Goal: Task Accomplishment & Management: Manage account settings

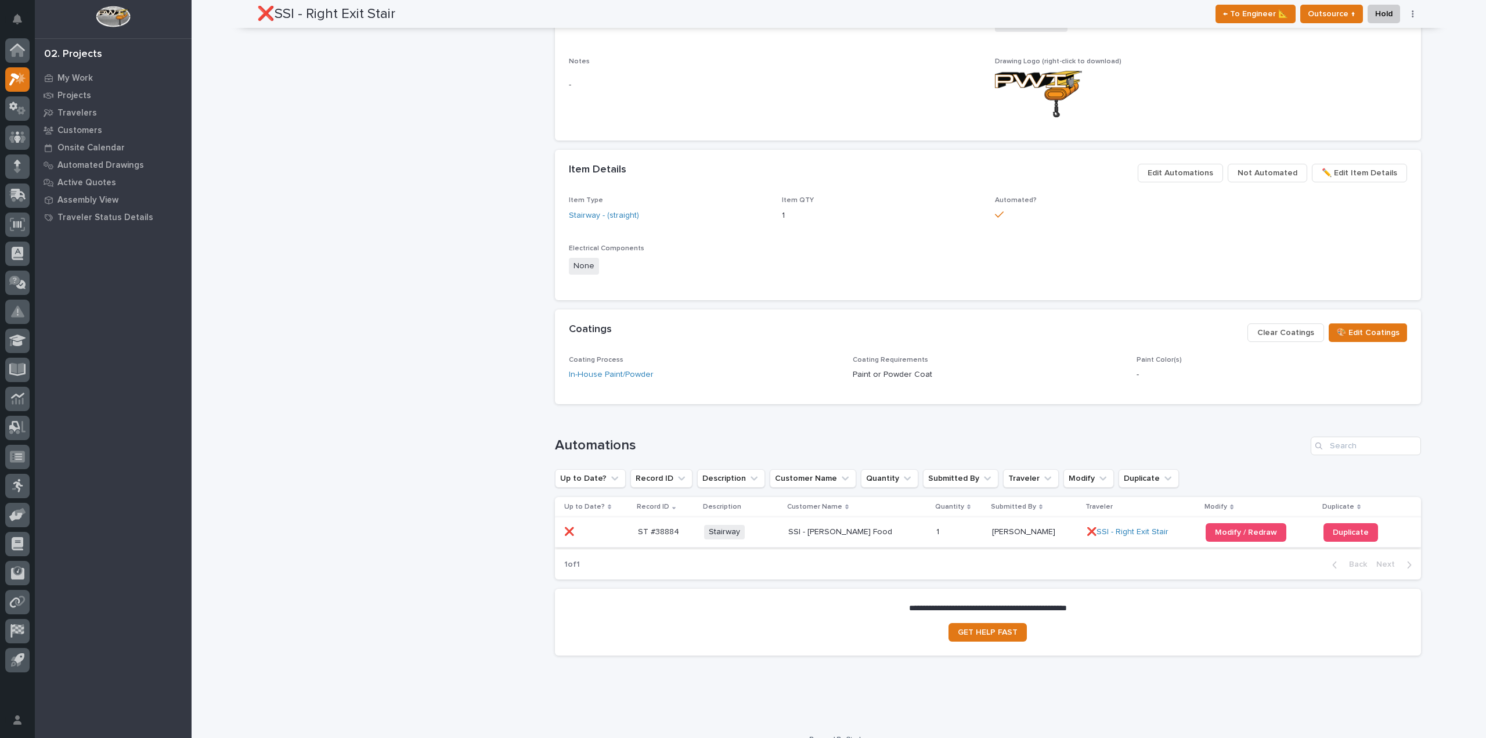
scroll to position [715, 0]
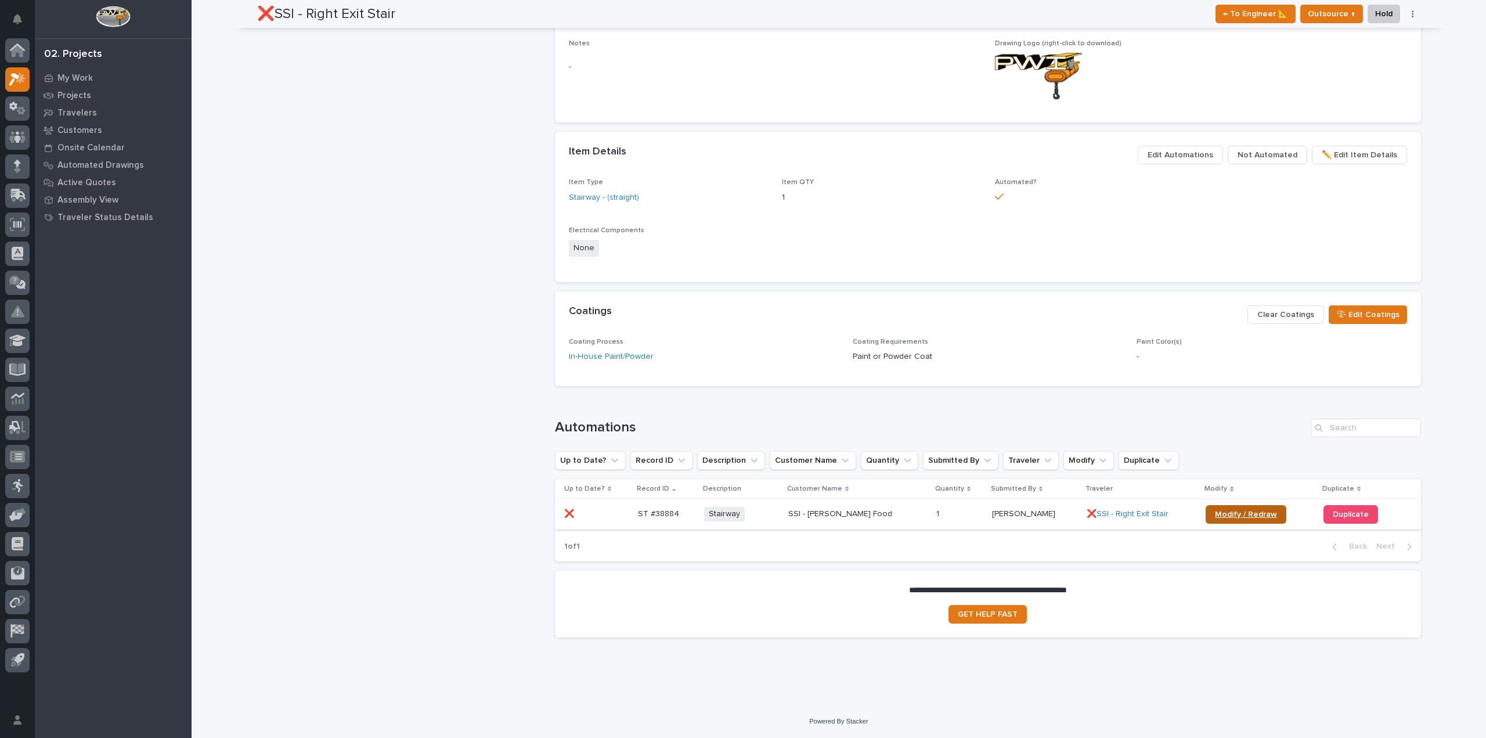
click at [1215, 512] on span "Modify / Redraw" at bounding box center [1246, 514] width 62 height 8
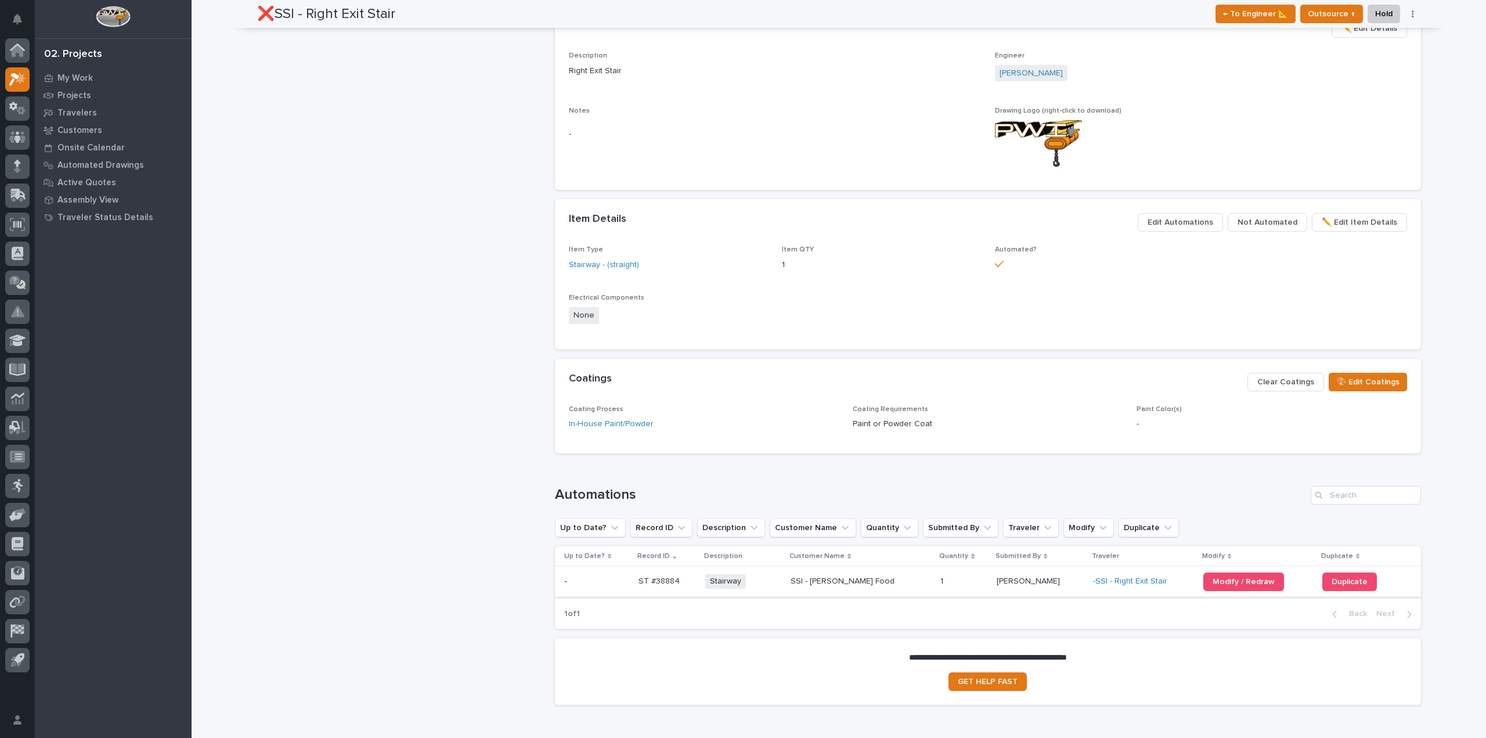
scroll to position [682, 0]
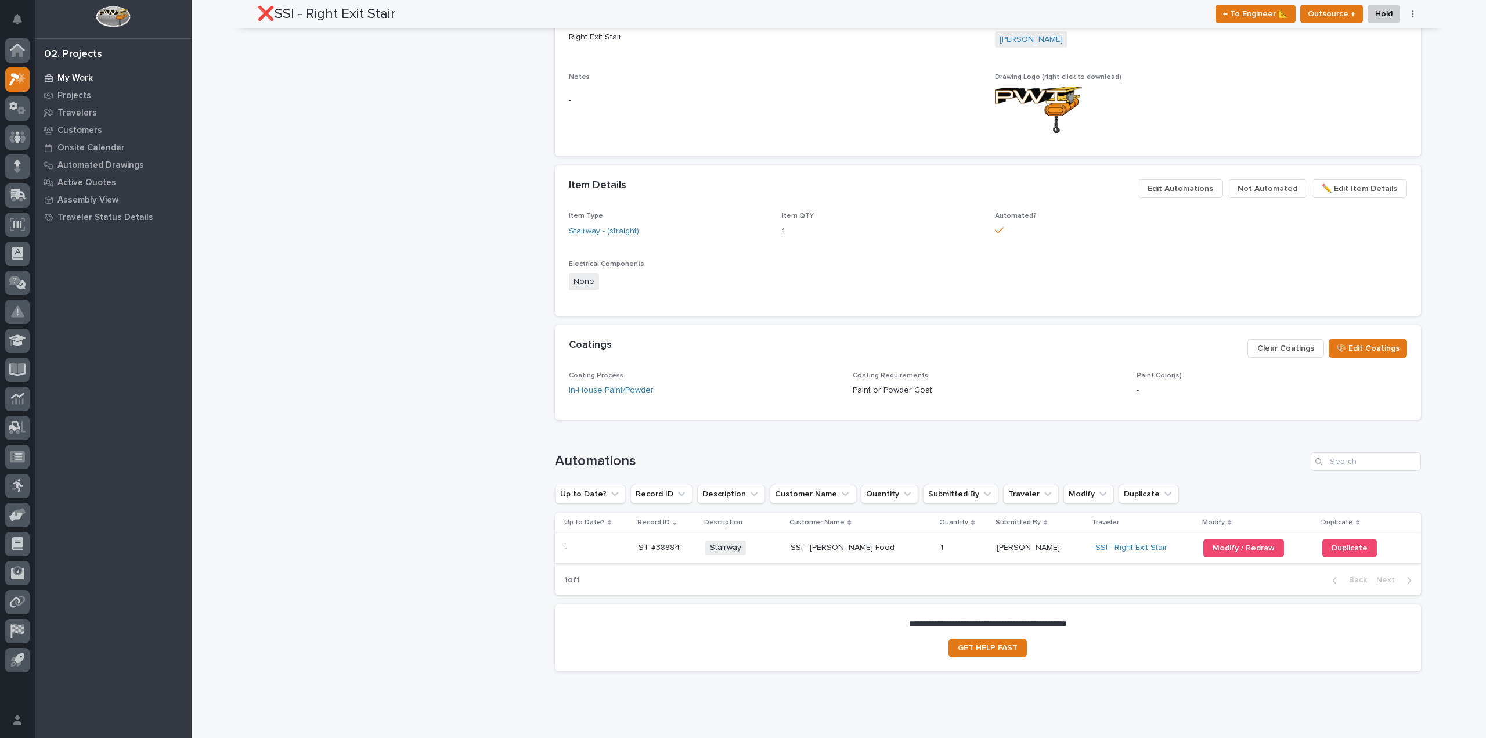
click at [84, 76] on p "My Work" at bounding box center [74, 78] width 35 height 10
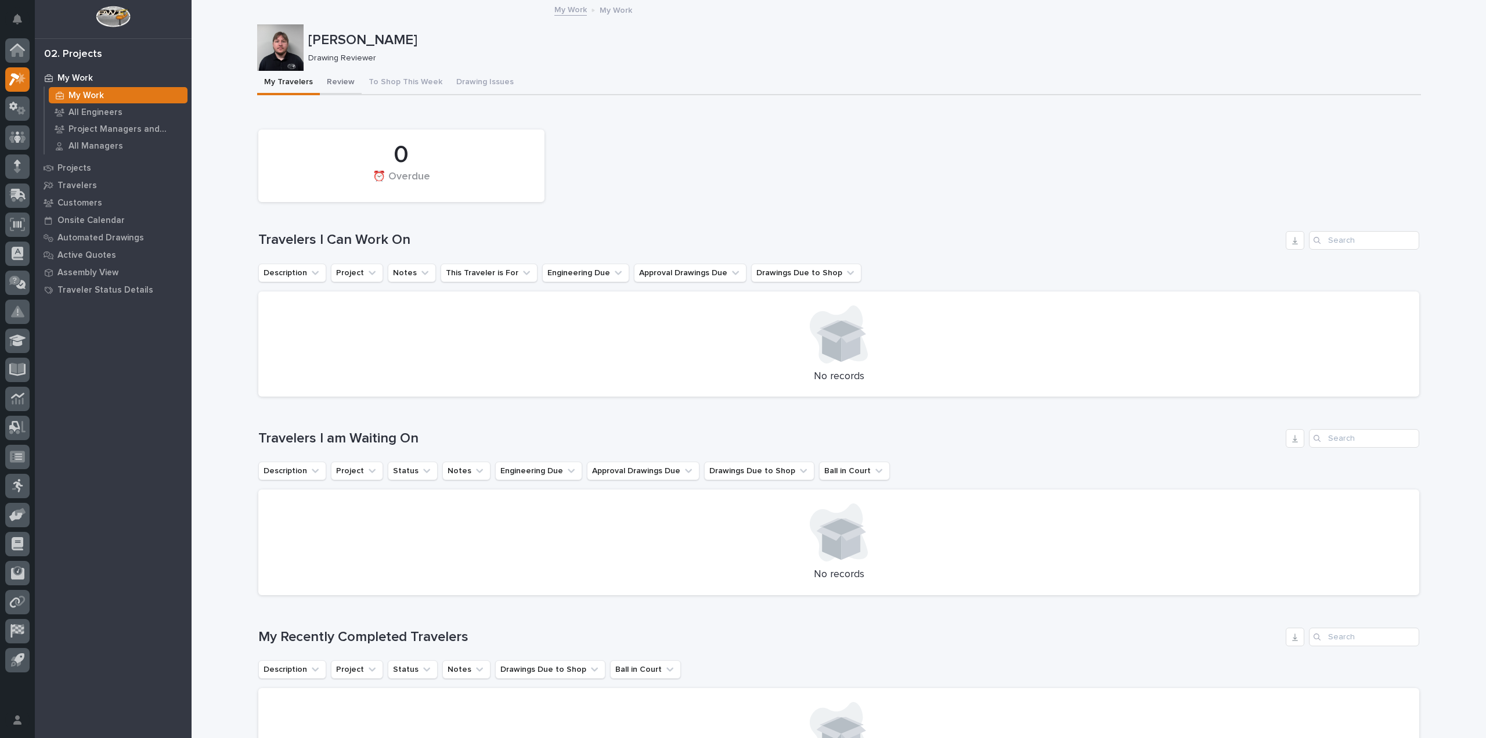
click at [350, 83] on button "Review" at bounding box center [341, 83] width 42 height 24
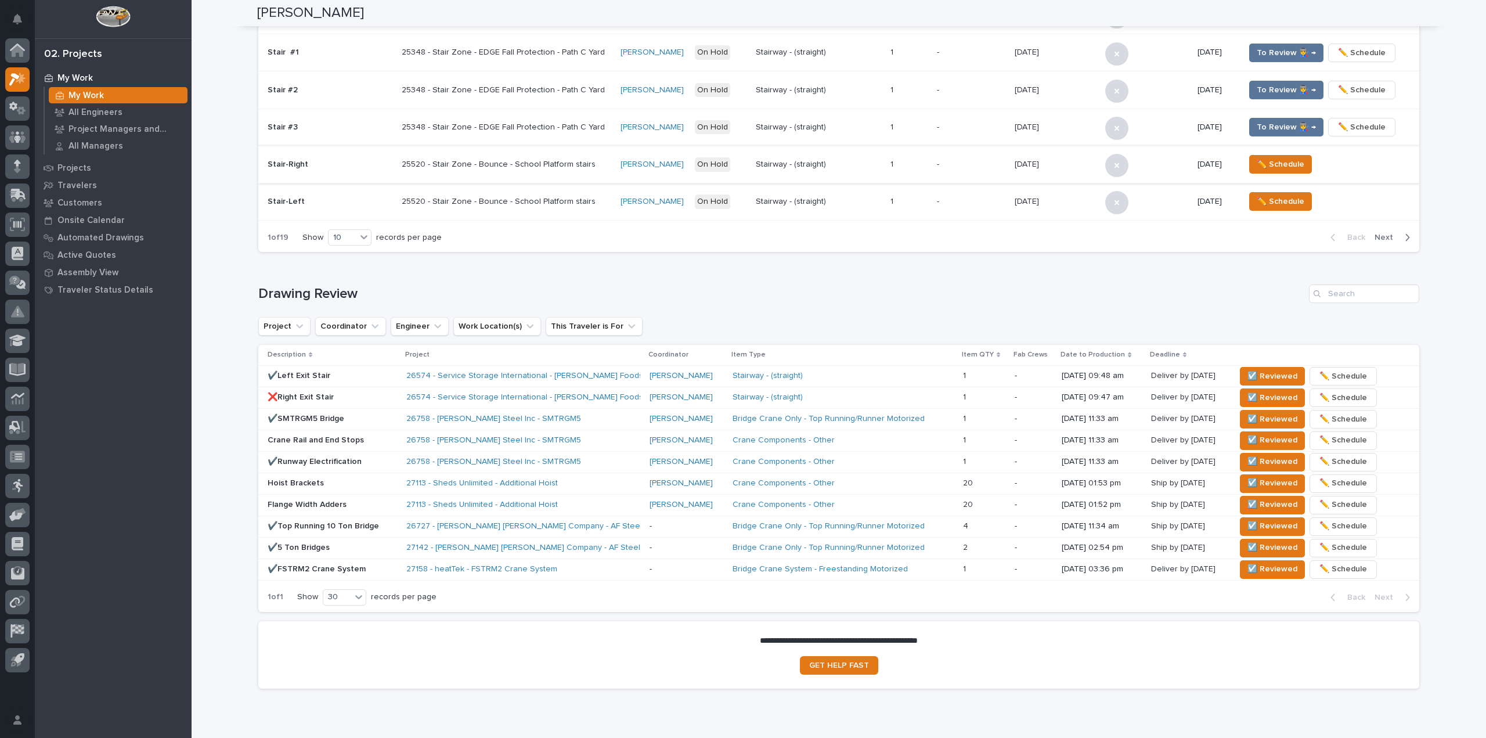
scroll to position [464, 0]
click at [359, 376] on p "✔️Left Exit Stair" at bounding box center [332, 375] width 129 height 10
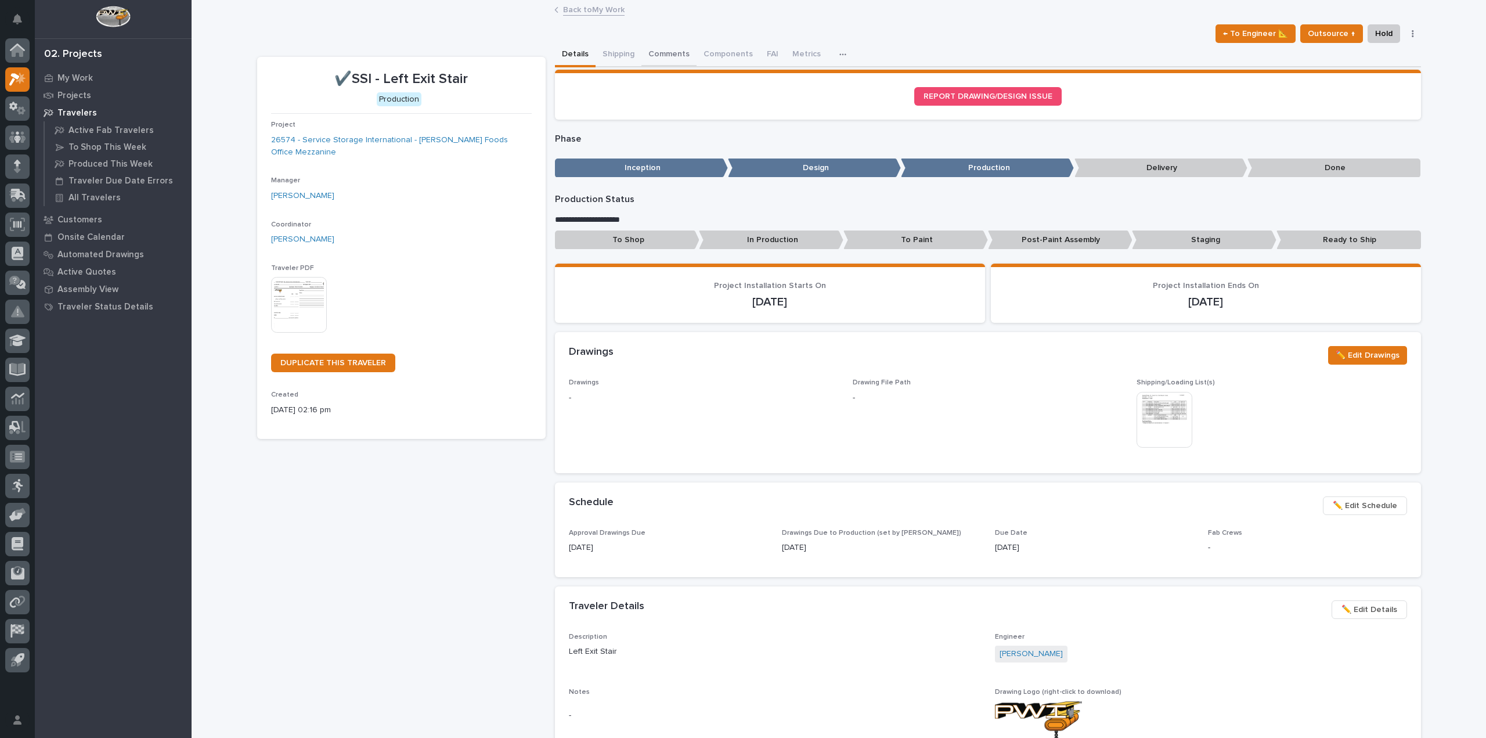
click at [664, 47] on button "Comments" at bounding box center [668, 55] width 55 height 24
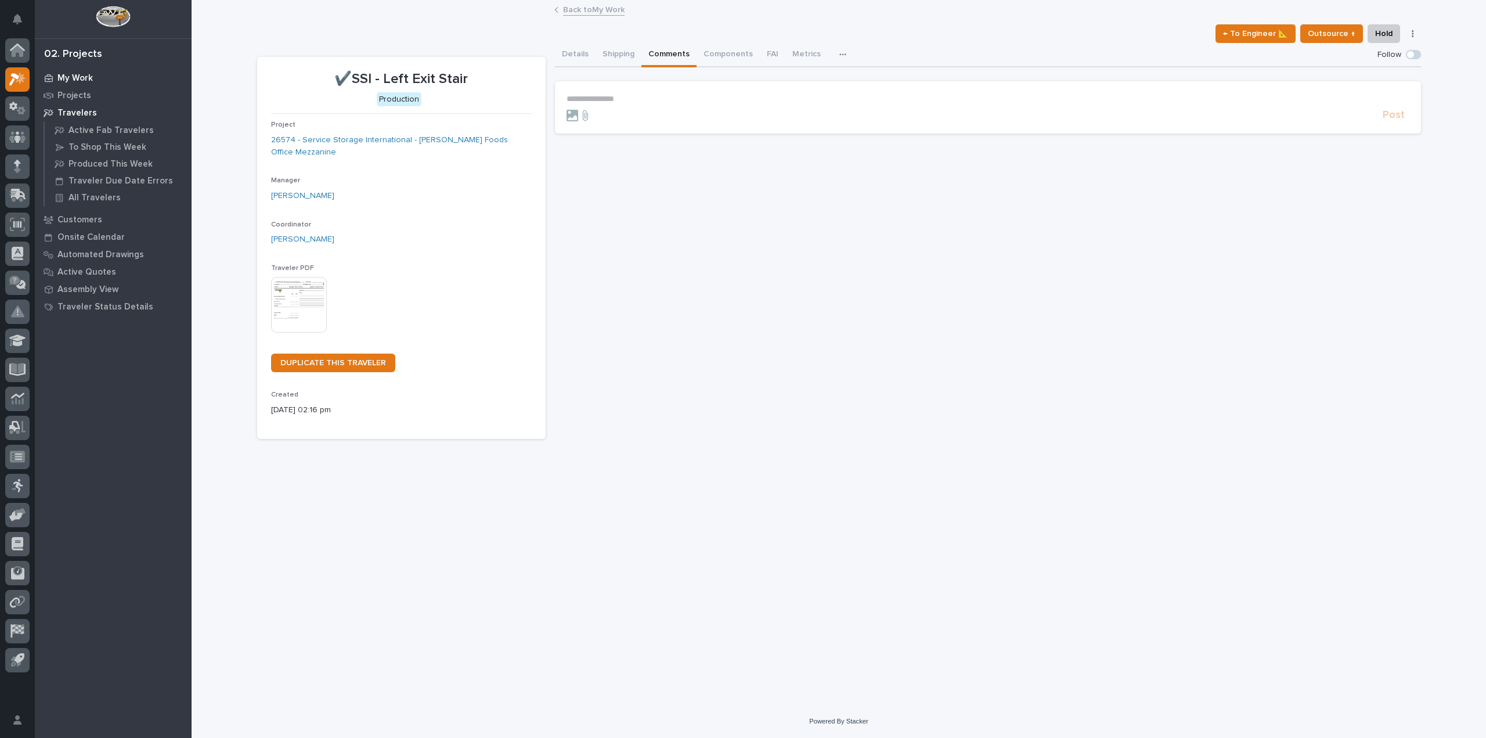
click at [74, 70] on div "My Work" at bounding box center [113, 78] width 151 height 16
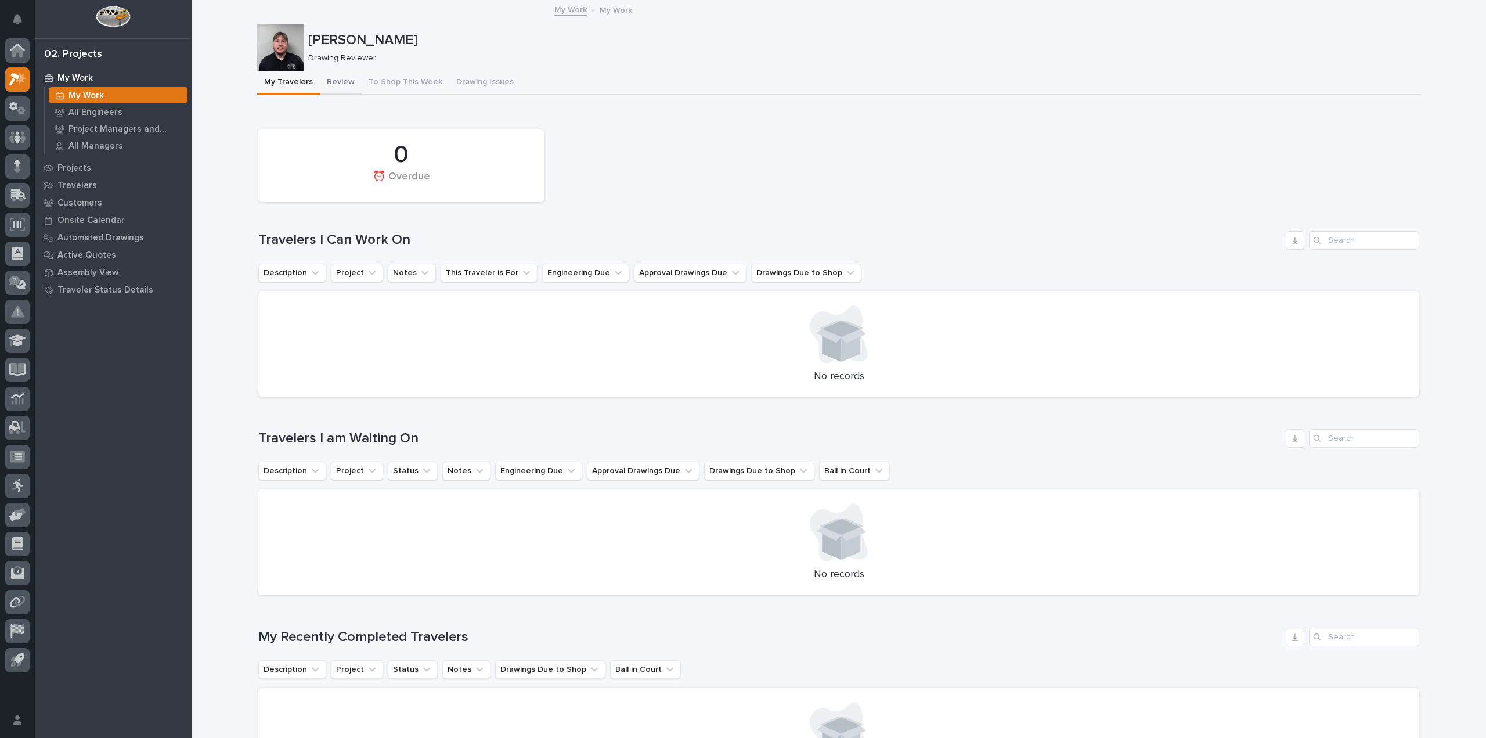
click at [327, 80] on button "Review" at bounding box center [341, 83] width 42 height 24
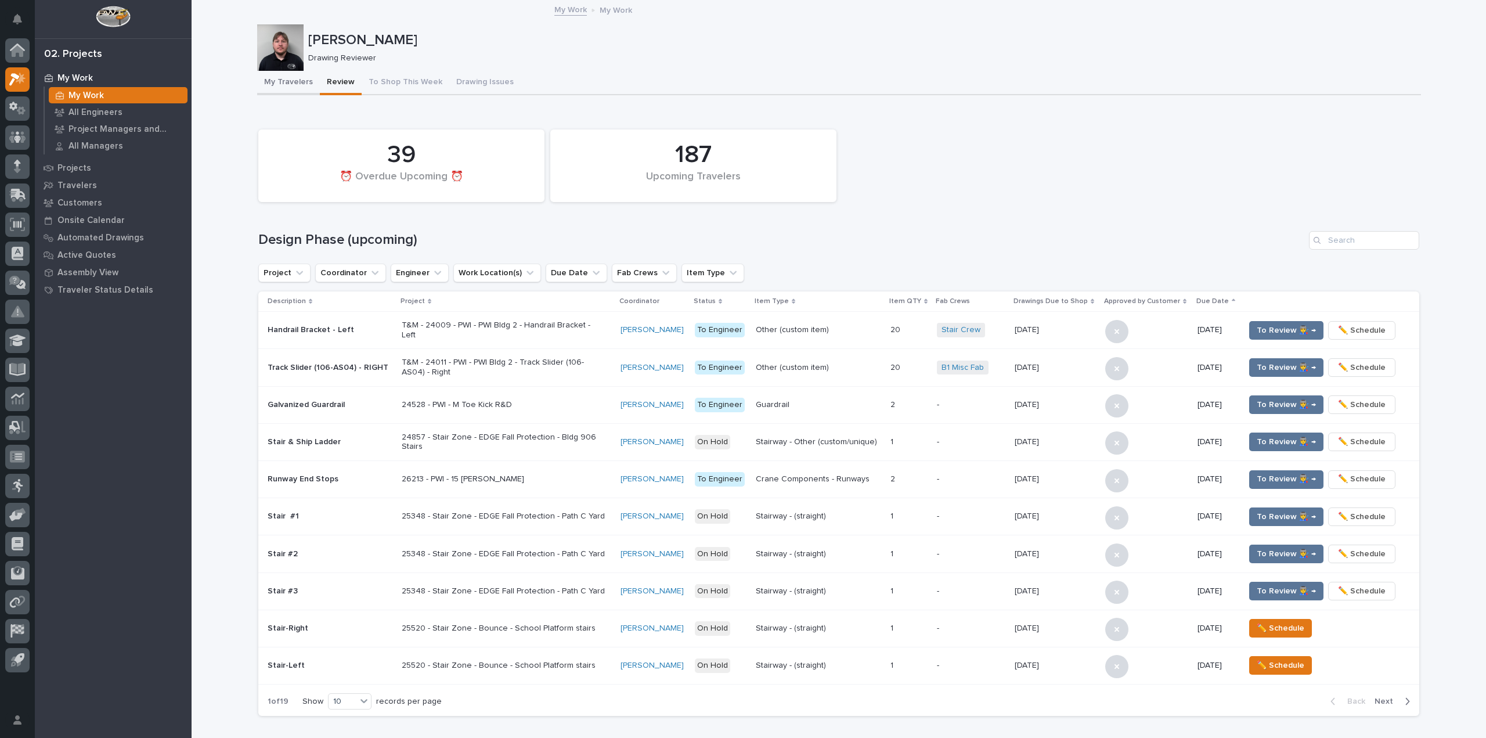
click at [284, 92] on button "My Travelers" at bounding box center [288, 83] width 63 height 24
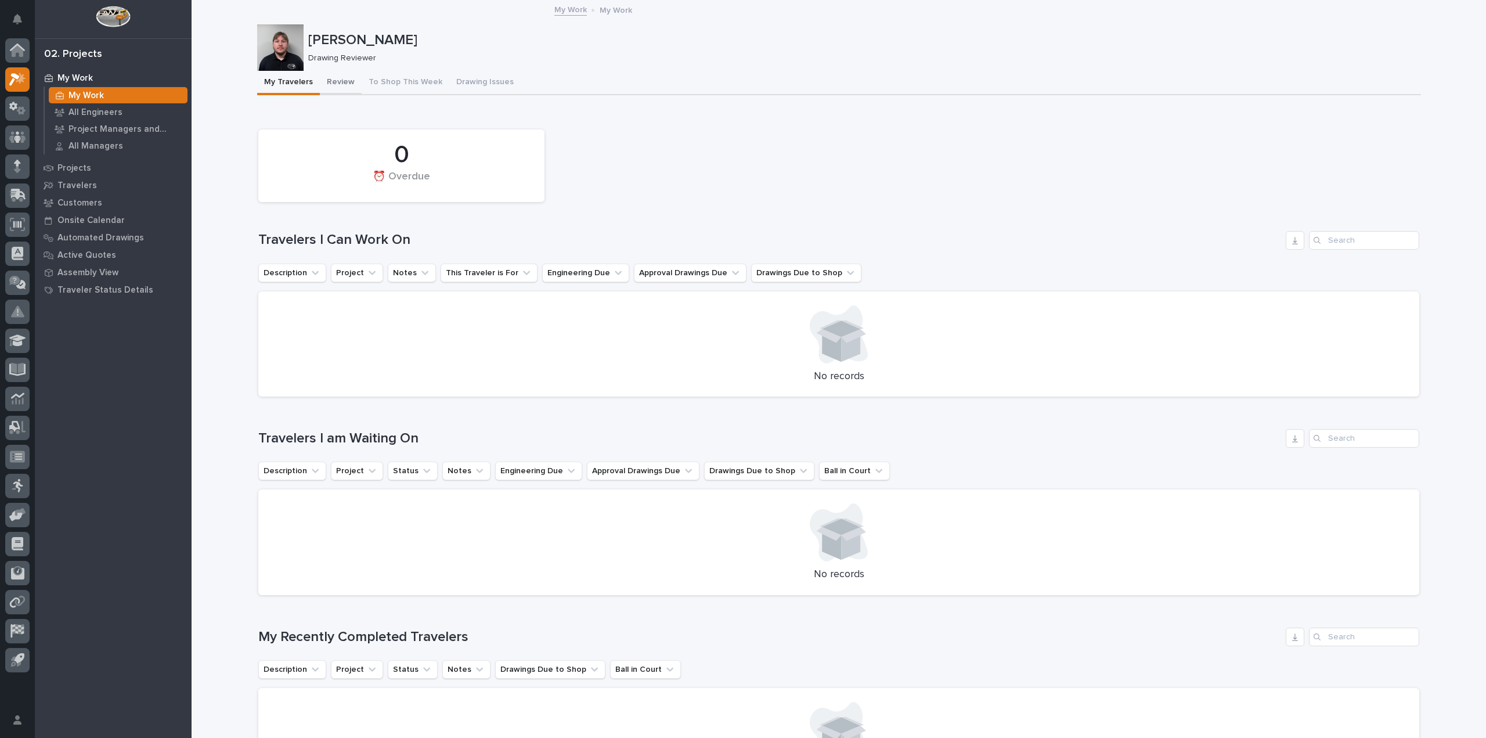
click at [327, 84] on button "Review" at bounding box center [341, 83] width 42 height 24
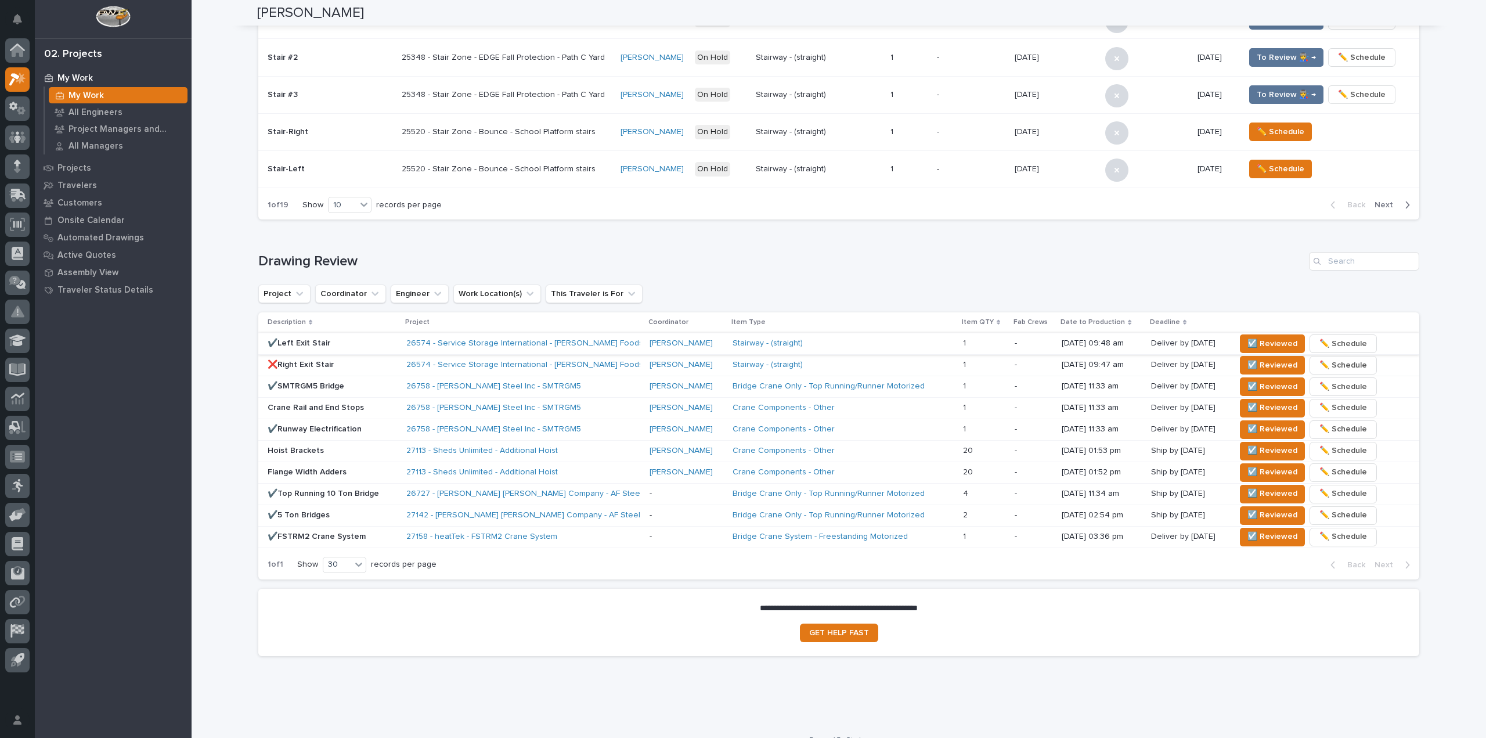
scroll to position [514, 0]
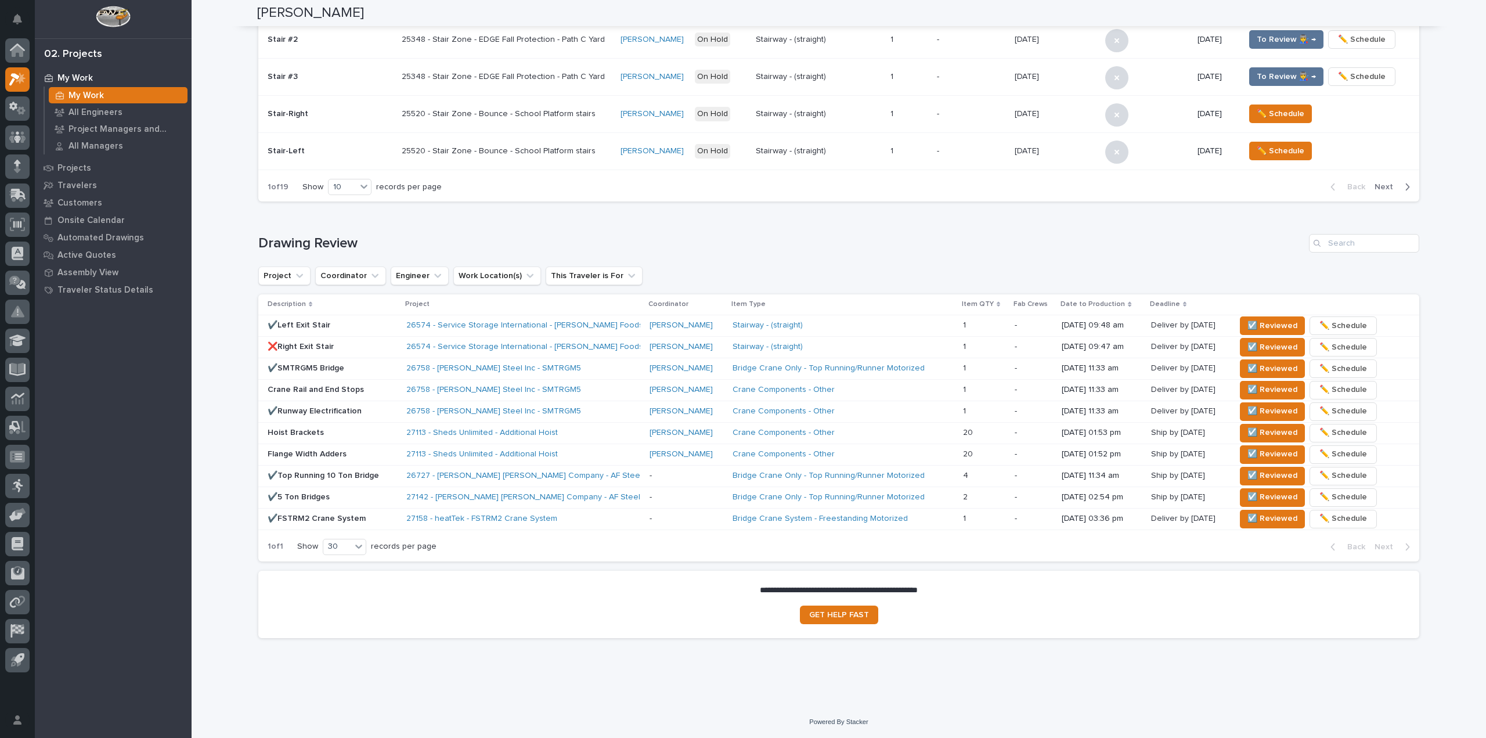
click at [367, 349] on p "❌Right Exit Stair" at bounding box center [332, 347] width 129 height 10
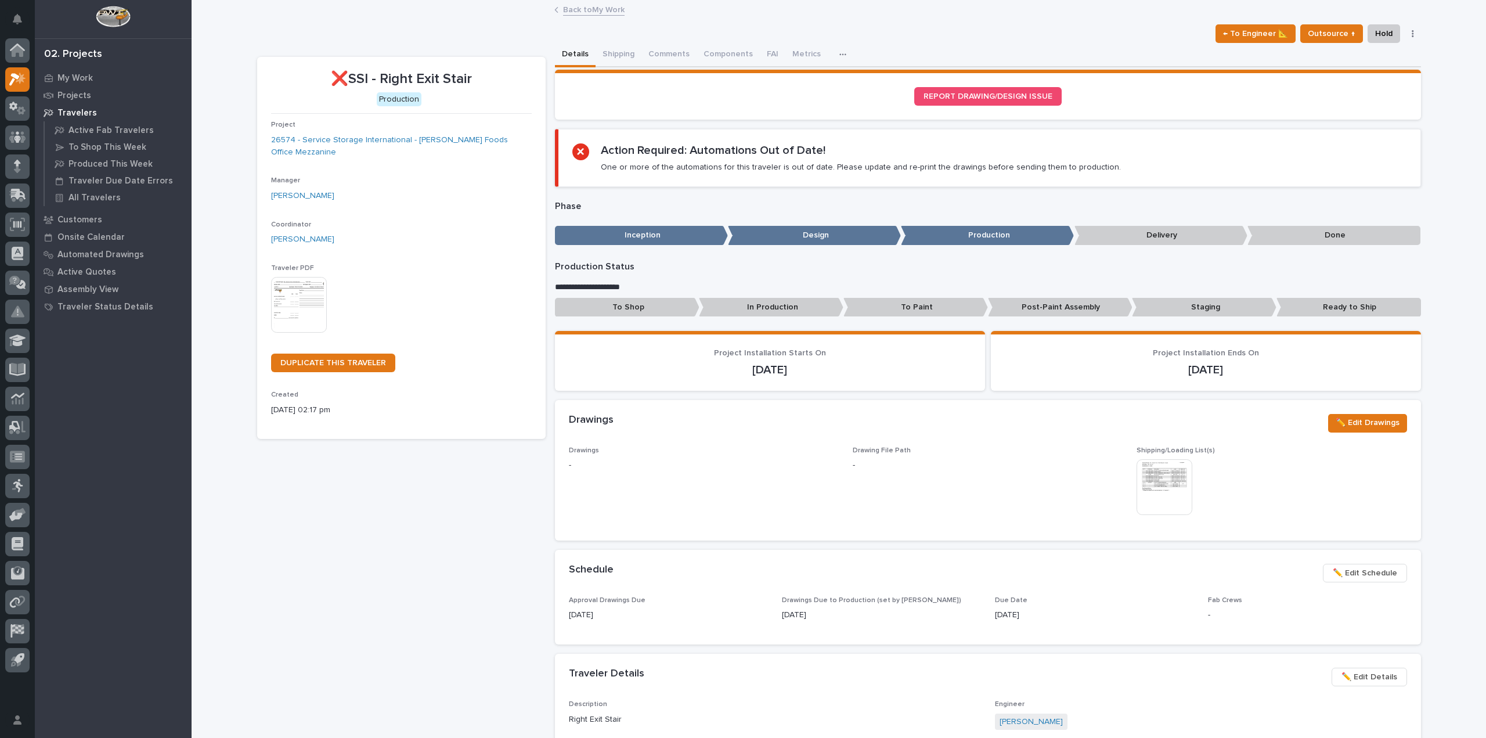
click at [558, 2] on div "Back to My Work" at bounding box center [838, 10] width 580 height 16
click at [563, 10] on link "Back to My Work" at bounding box center [594, 8] width 62 height 13
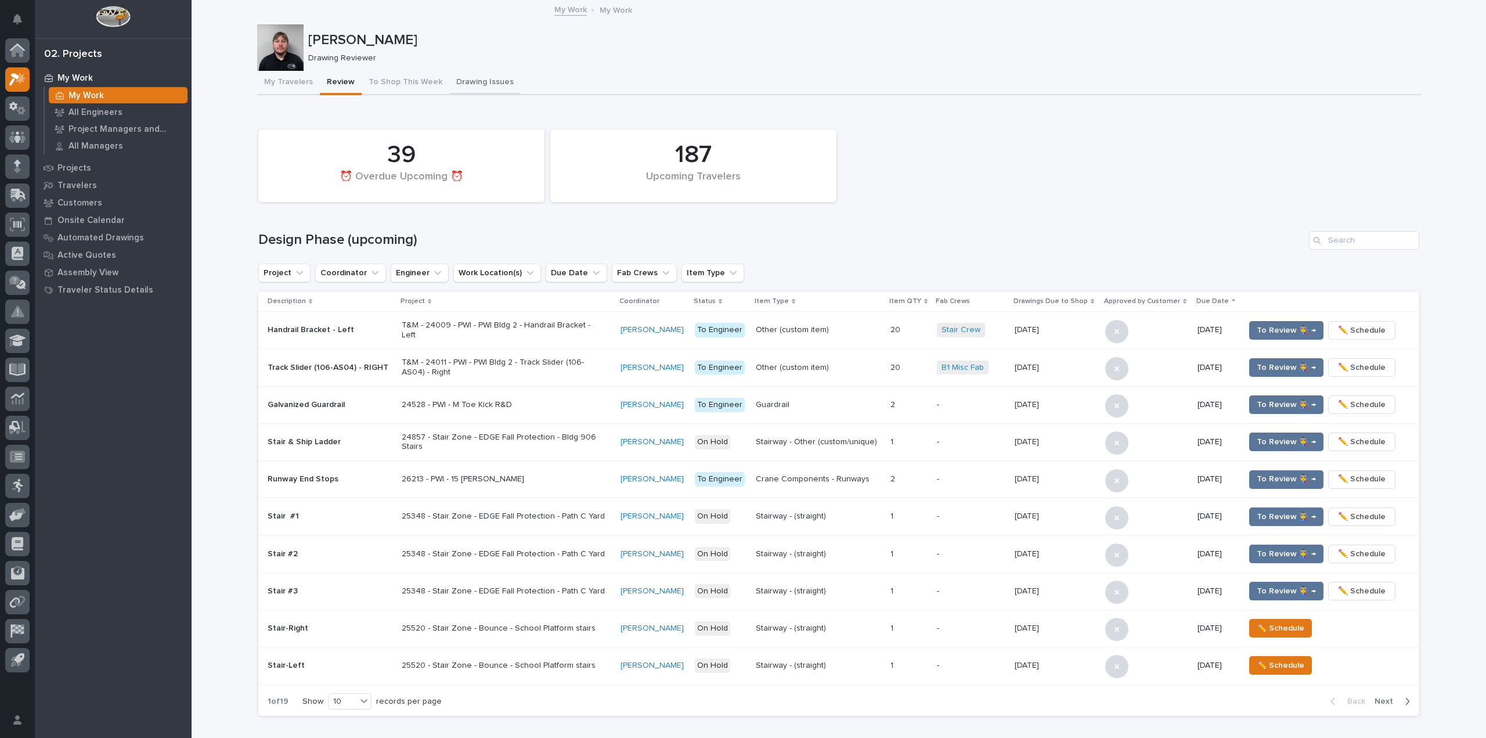
click at [467, 79] on button "Drawing Issues" at bounding box center [484, 83] width 71 height 24
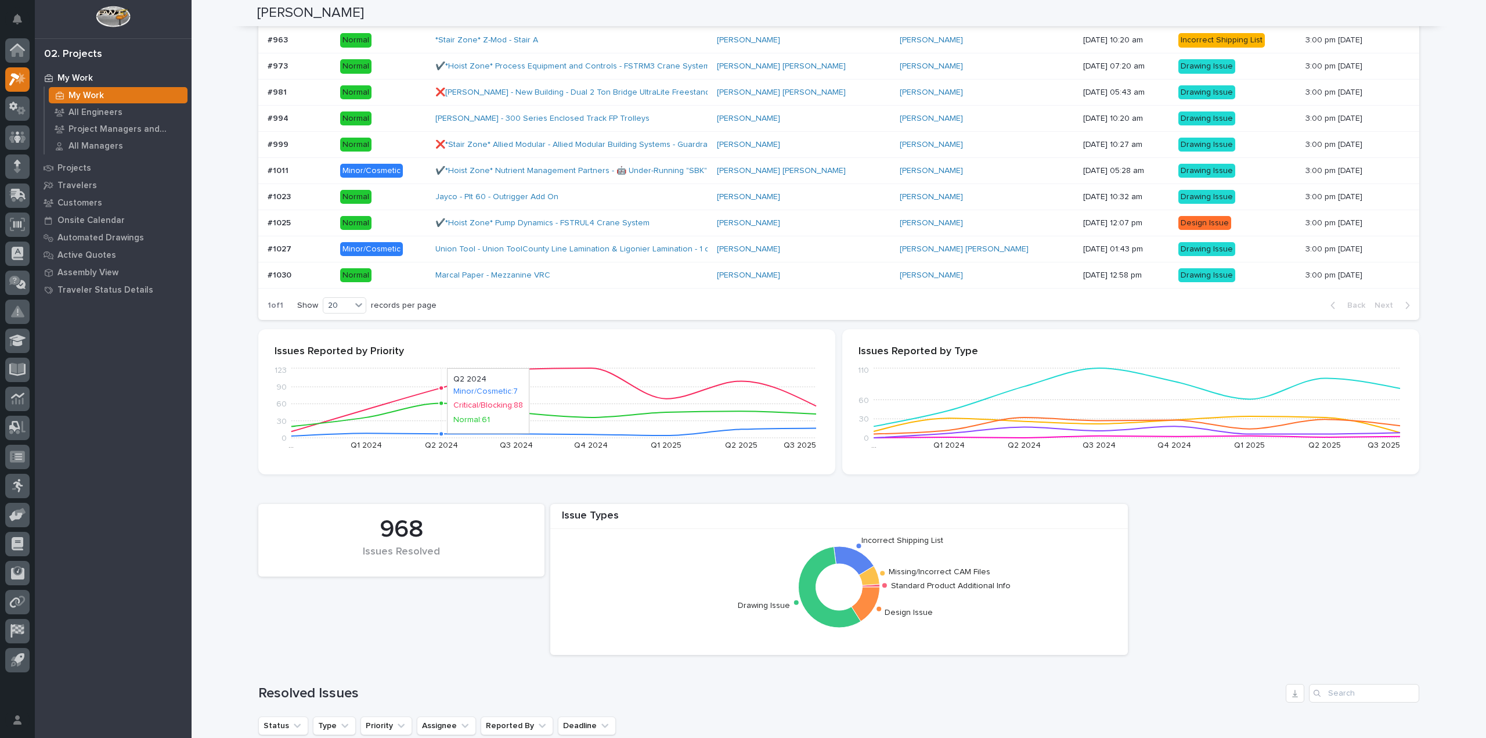
scroll to position [232, 0]
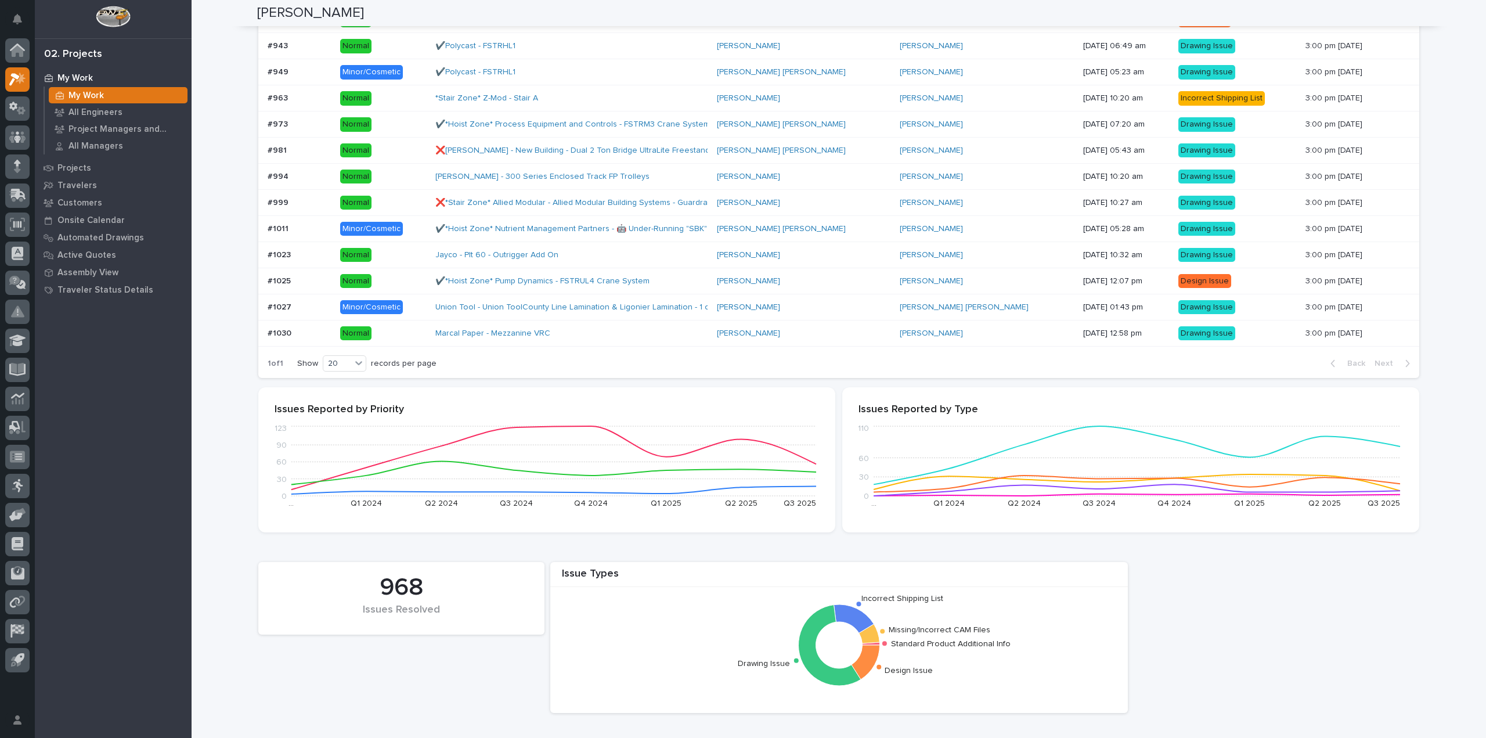
click at [306, 335] on p at bounding box center [299, 333] width 63 height 10
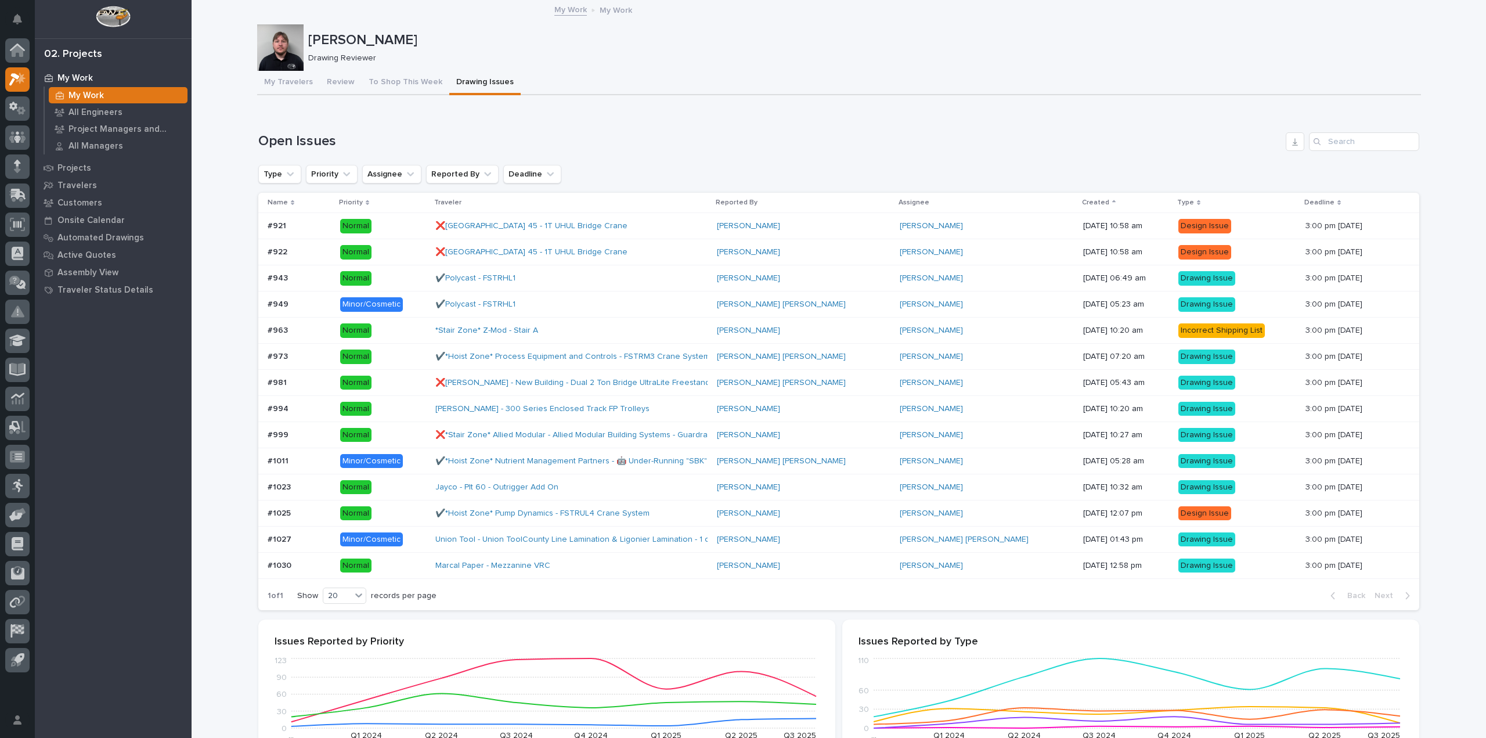
click at [323, 545] on div "#1027 #1027" at bounding box center [299, 539] width 63 height 19
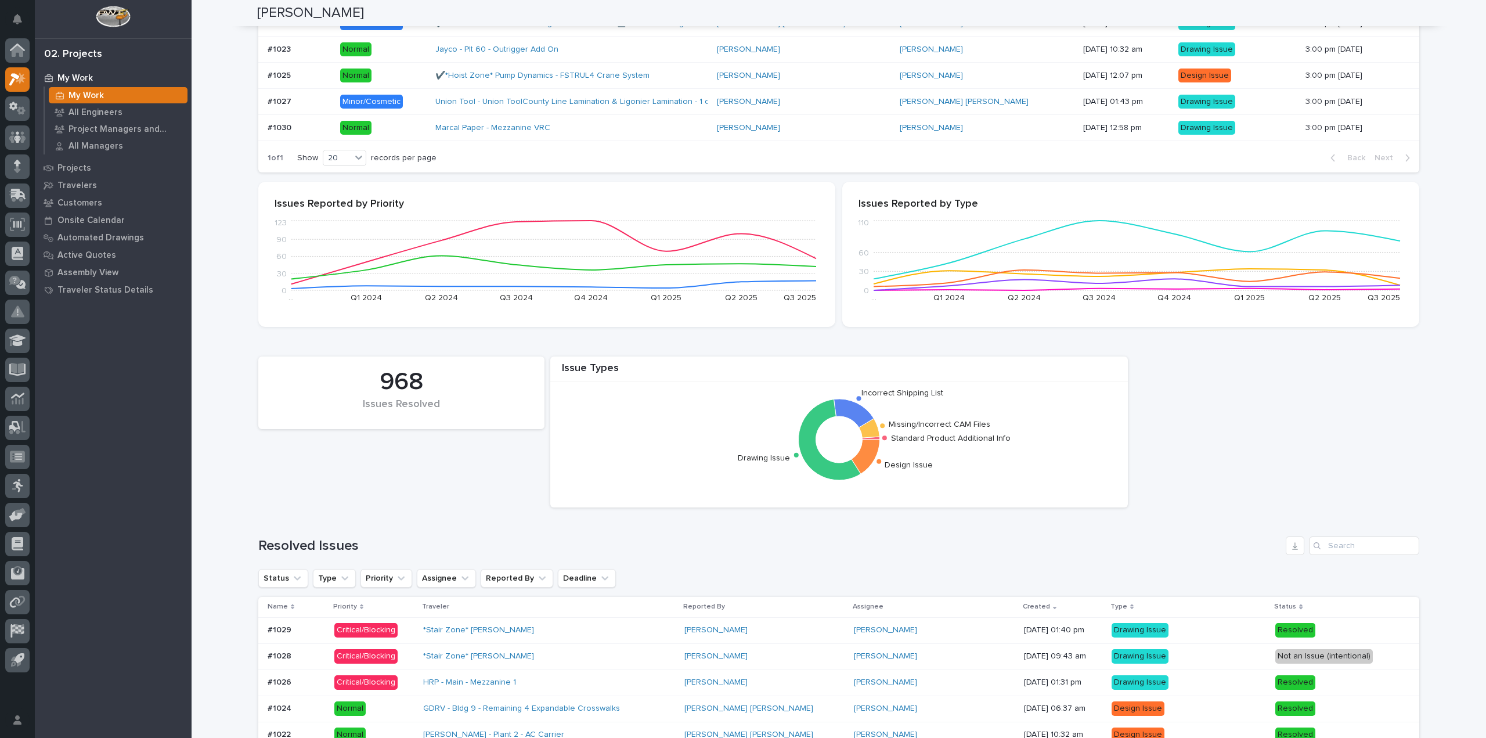
scroll to position [464, 0]
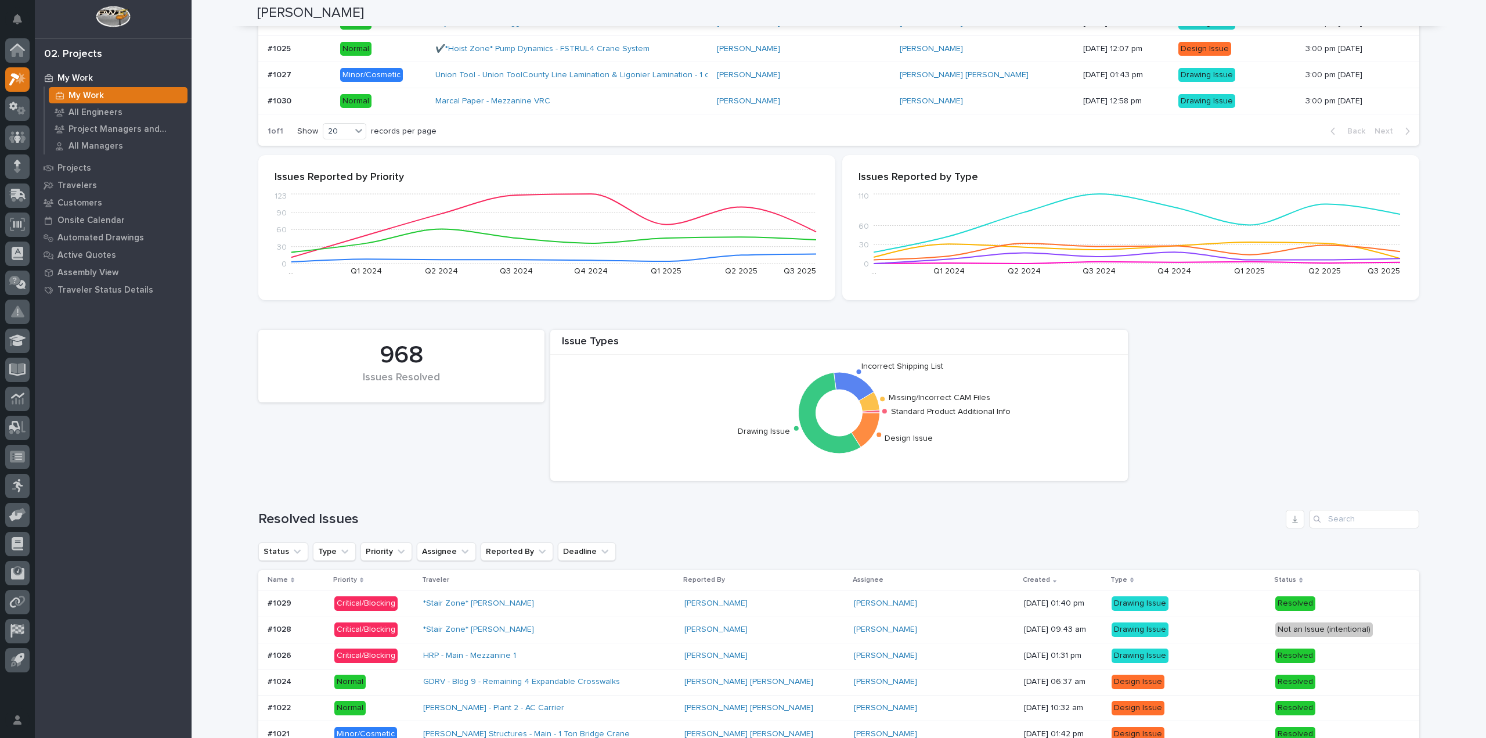
click at [330, 601] on td "#1029 #1029" at bounding box center [293, 603] width 71 height 26
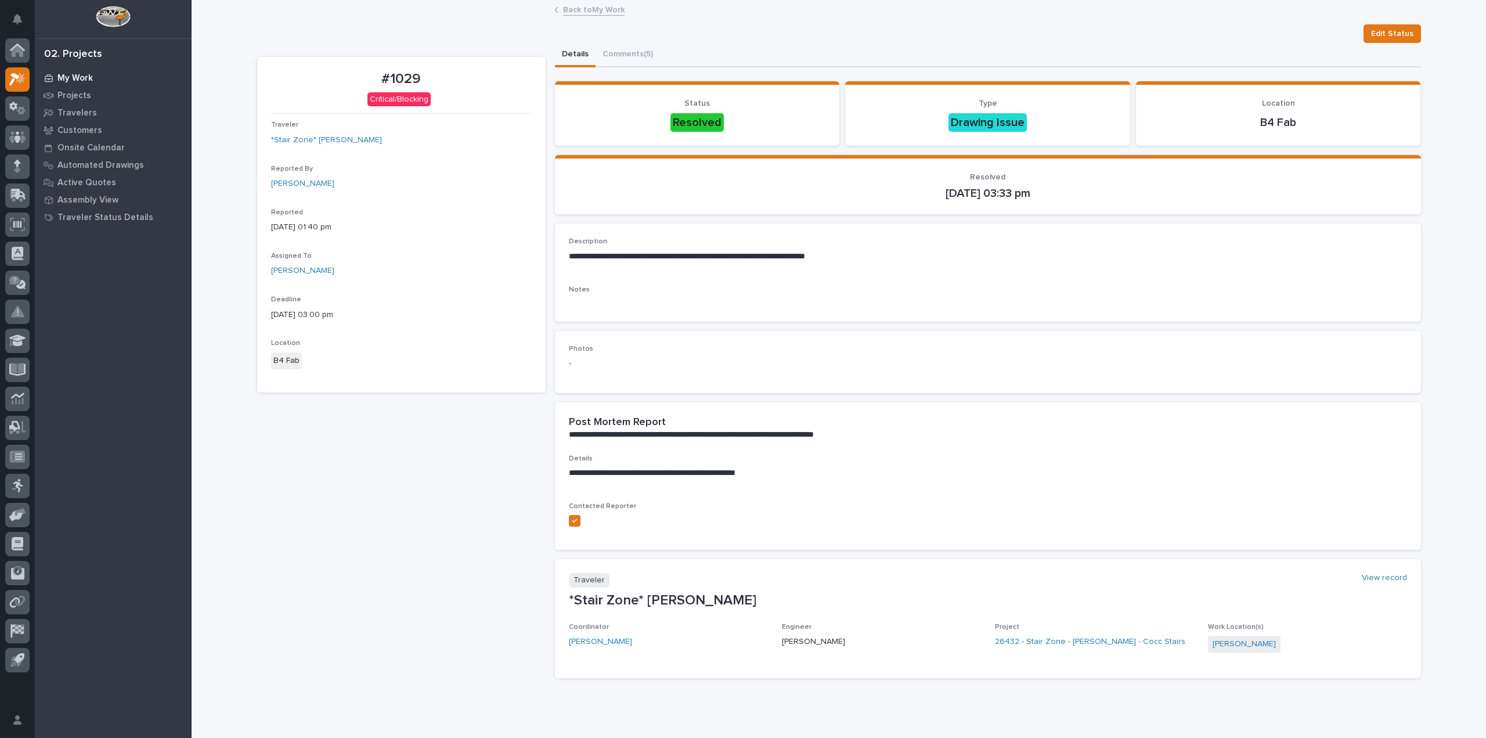
click at [74, 74] on p "My Work" at bounding box center [74, 78] width 35 height 10
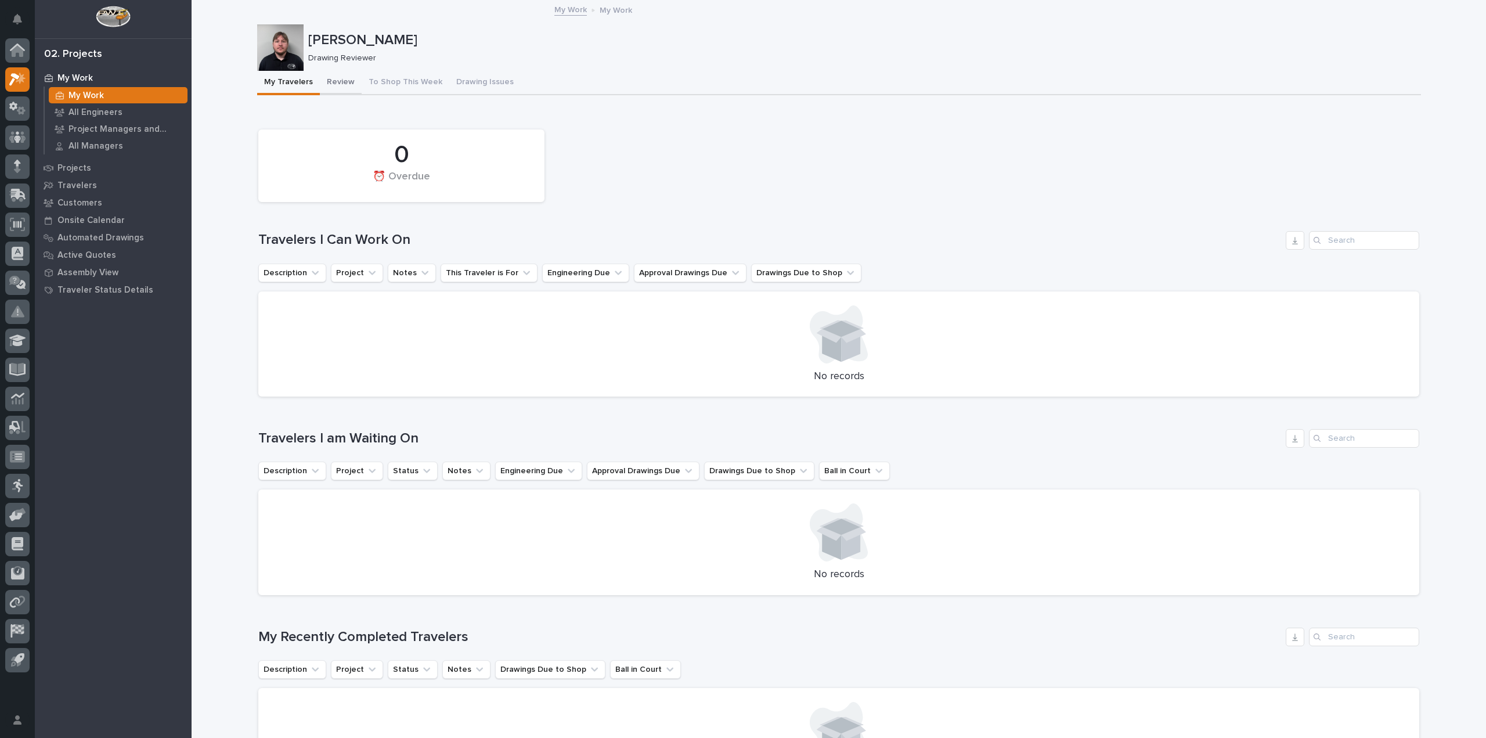
click at [334, 84] on button "Review" at bounding box center [341, 83] width 42 height 24
